Goal: Communication & Community: Answer question/provide support

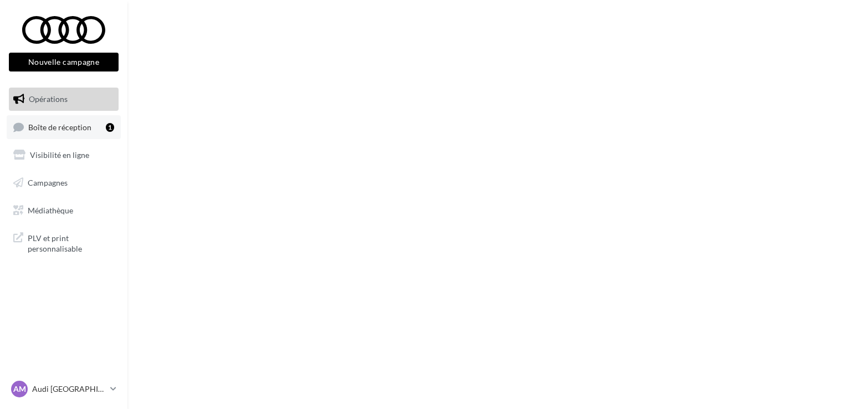
click at [58, 134] on link "Boîte de réception 1" at bounding box center [64, 127] width 114 height 24
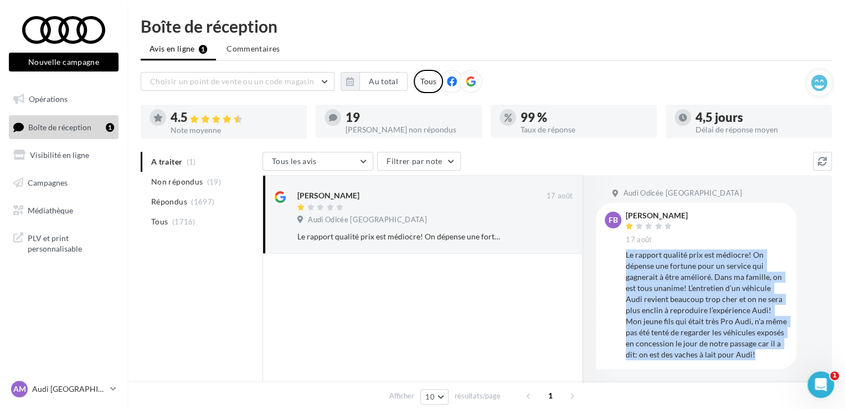
drag, startPoint x: 624, startPoint y: 255, endPoint x: 745, endPoint y: 356, distance: 156.6
click at [745, 356] on div "FB Feriel Bedder Abdelkrim 17 août Le rapport qualité prix est médiocre! On dép…" at bounding box center [696, 286] width 183 height 148
copy div "Le rapport qualité prix est médiocre! On dépense une fortune pour un service qu…"
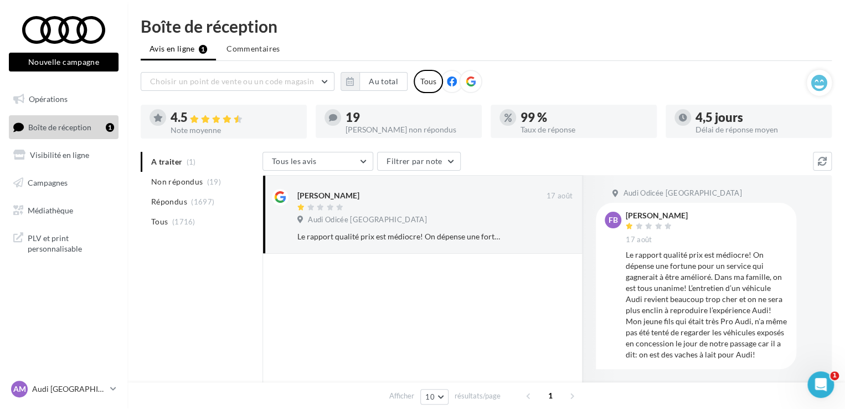
click at [443, 337] on div at bounding box center [423, 390] width 320 height 273
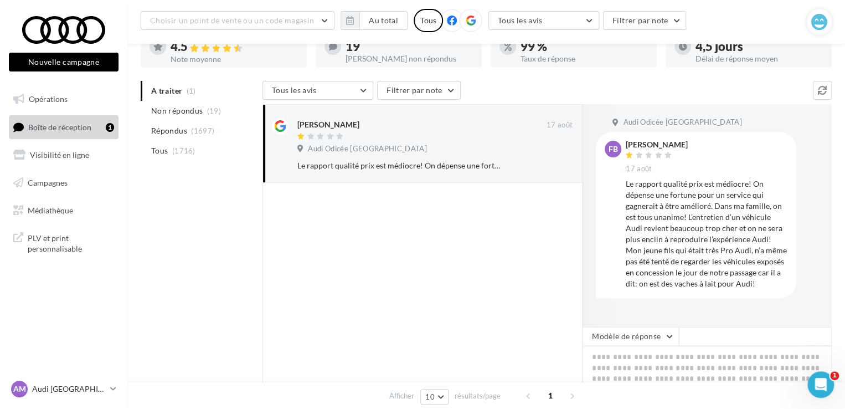
scroll to position [111, 0]
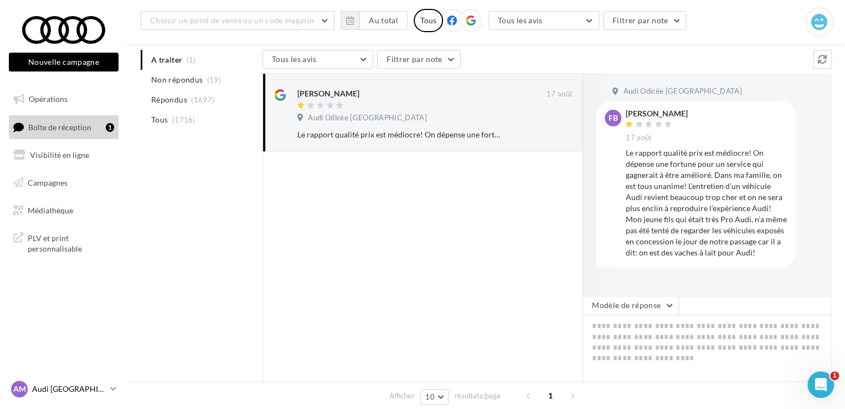
click at [60, 392] on p "Audi [GEOGRAPHIC_DATA]" at bounding box center [69, 388] width 74 height 11
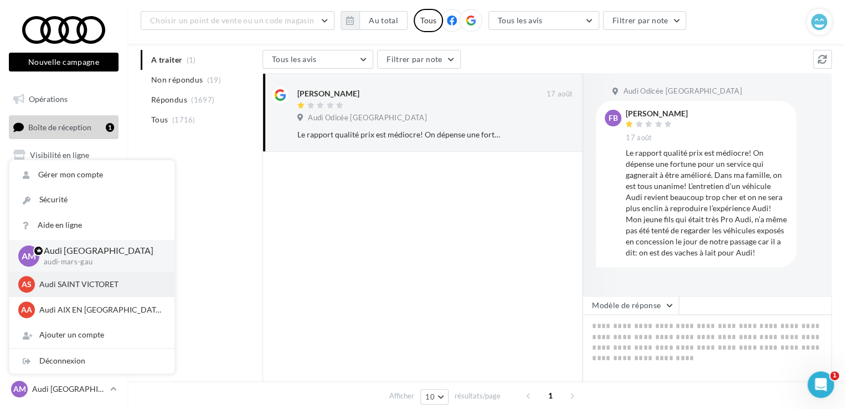
click at [63, 289] on p "Audi SAINT VICTORET" at bounding box center [100, 284] width 122 height 11
